Goal: Transaction & Acquisition: Subscribe to service/newsletter

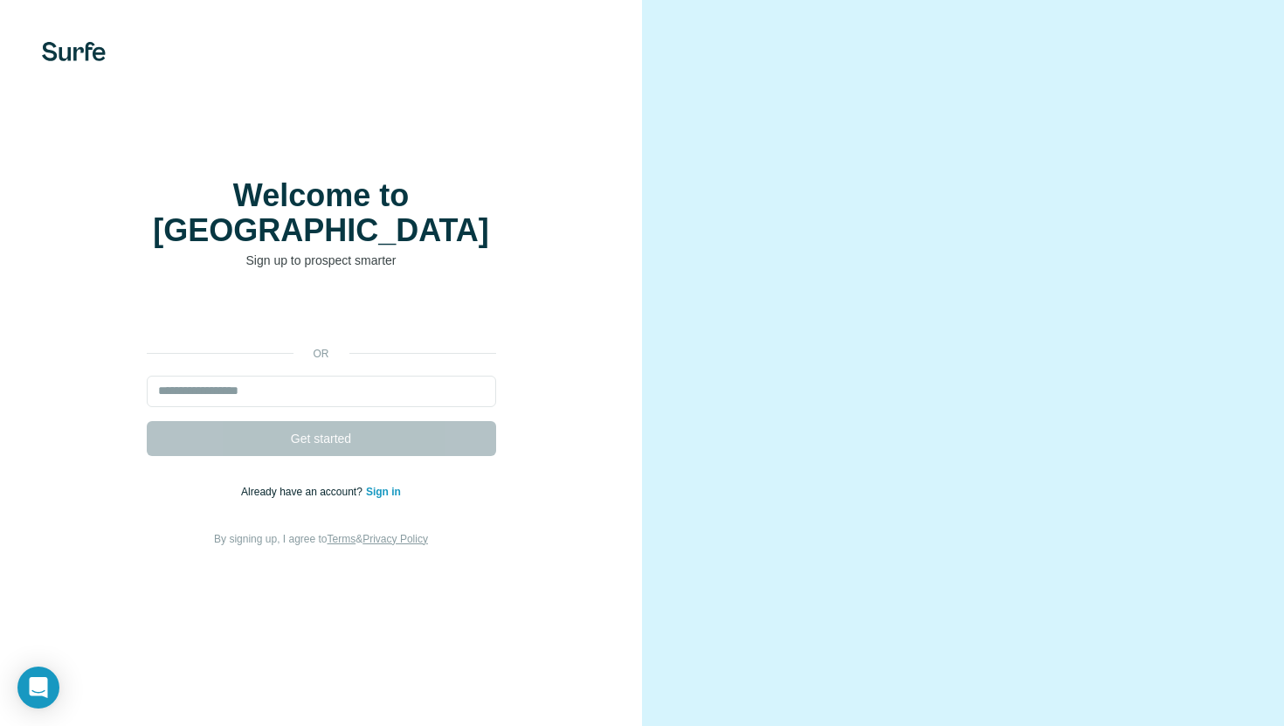
click at [390, 356] on div "or Get started Already have an account? Sign in By signing up, I agree to Terms…" at bounding box center [321, 423] width 572 height 252
click at [390, 376] on input "email" at bounding box center [321, 391] width 349 height 31
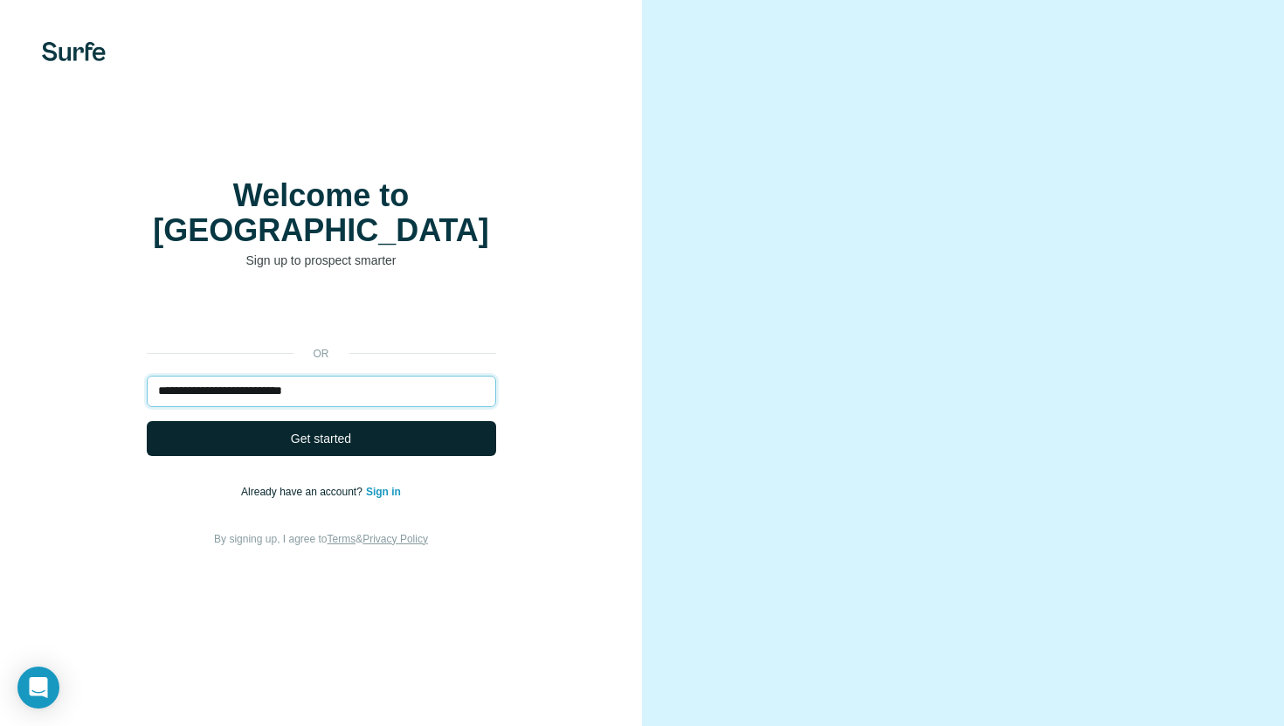
type input "**********"
click at [415, 421] on button "Get started" at bounding box center [321, 438] width 349 height 35
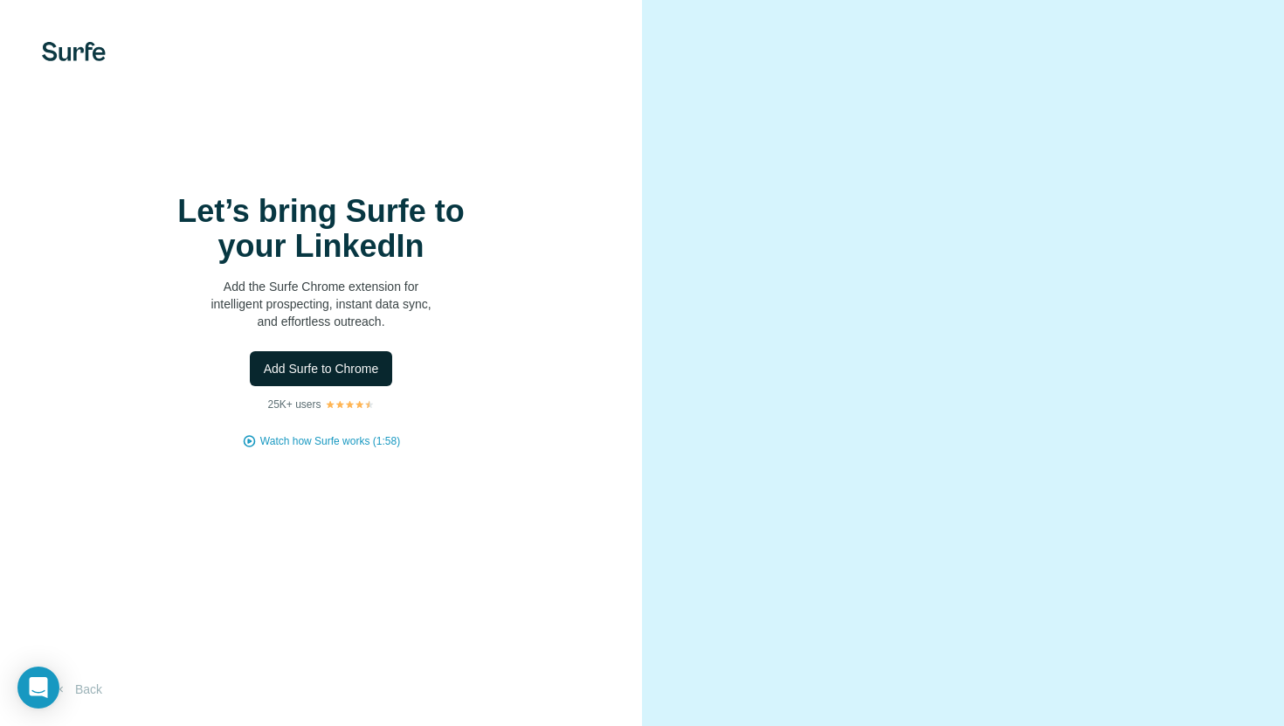
click at [369, 367] on span "Add Surfe to Chrome" at bounding box center [321, 368] width 115 height 17
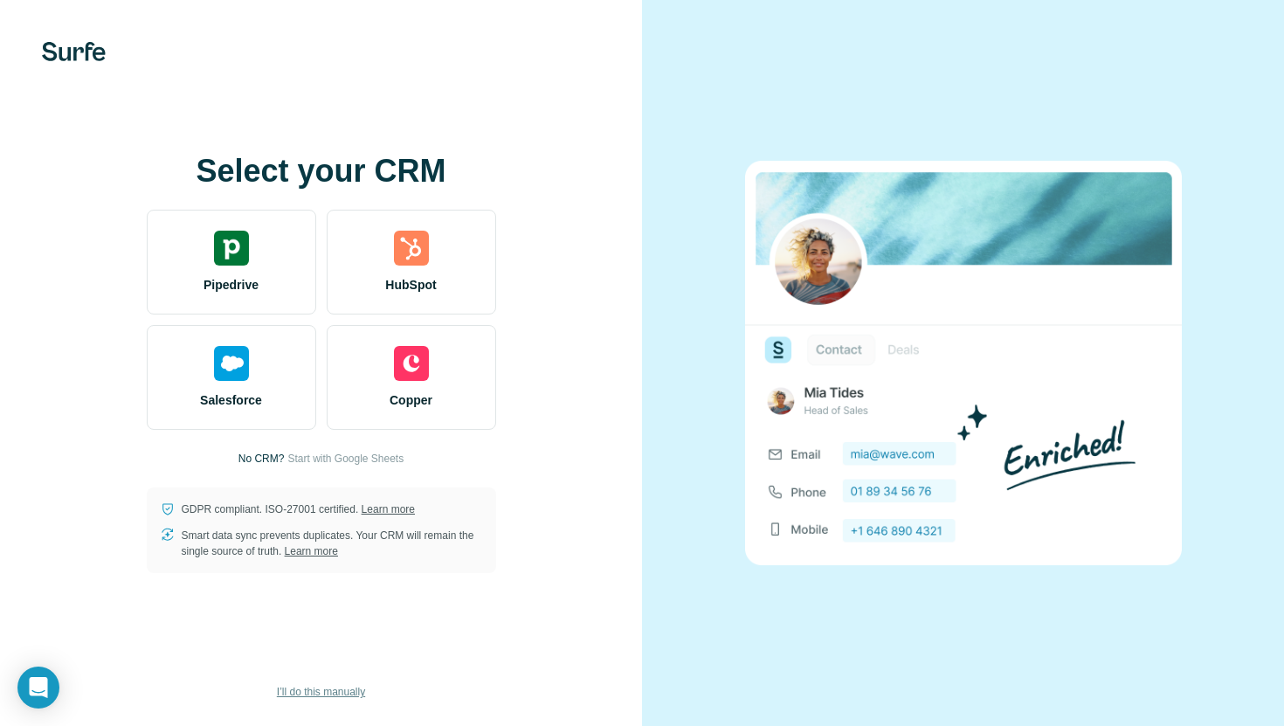
click at [327, 693] on span "I’ll do this manually" at bounding box center [321, 692] width 88 height 16
